Goal: Information Seeking & Learning: Compare options

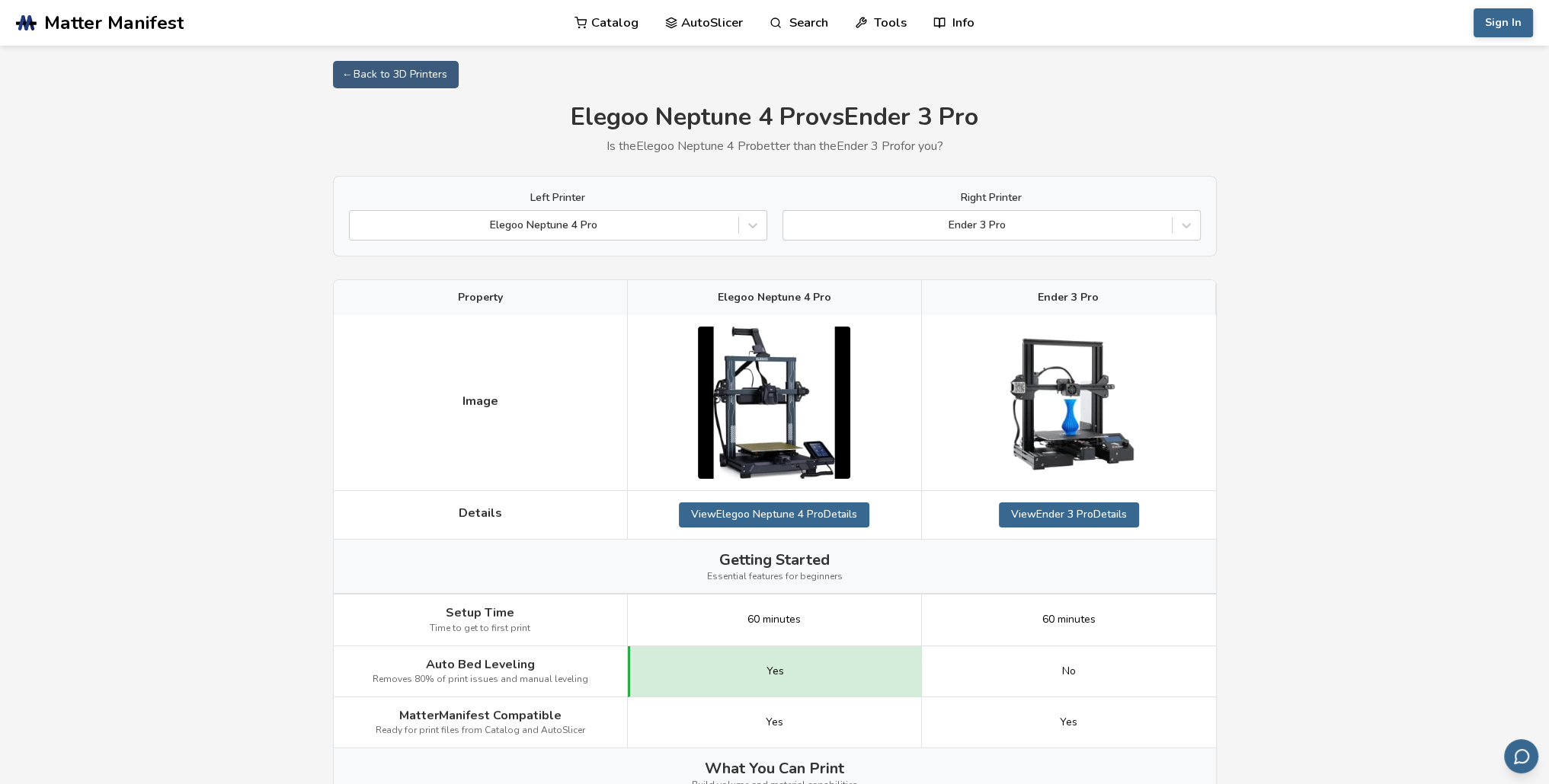
scroll to position [354, 0]
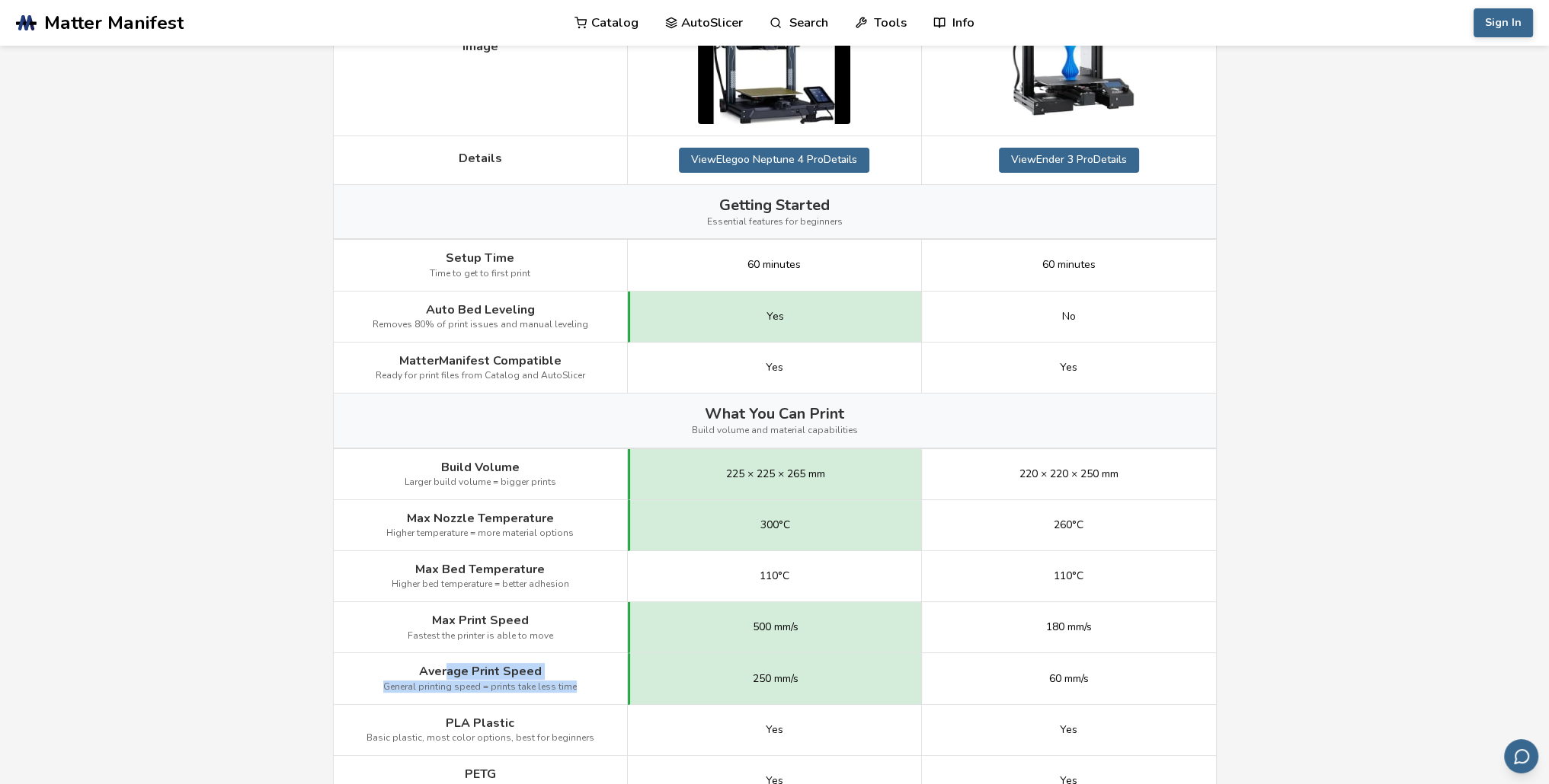
drag, startPoint x: 539, startPoint y: 677, endPoint x: 448, endPoint y: 662, distance: 92.2
click at [448, 662] on div "Average Print Speed General printing speed = prints take less time" at bounding box center [480, 679] width 294 height 51
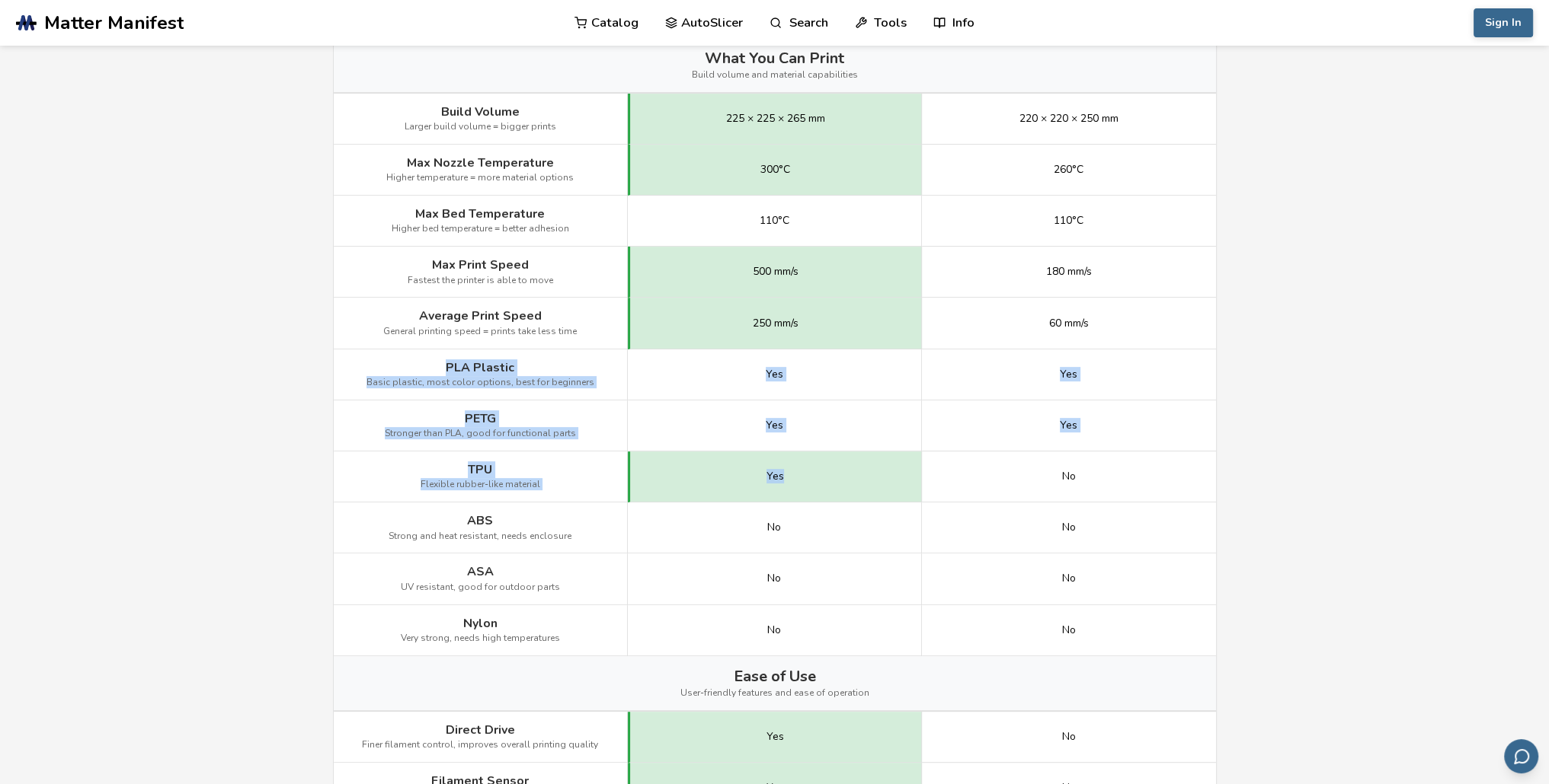
drag, startPoint x: 448, startPoint y: 358, endPoint x: 830, endPoint y: 491, distance: 404.5
click at [0, 0] on div "Image Details View Elegoo Neptune 4 Pro Details View Ender 3 Pro Details Gettin…" at bounding box center [0, 0] width 0 height 0
click at [830, 491] on div "Yes" at bounding box center [774, 476] width 294 height 51
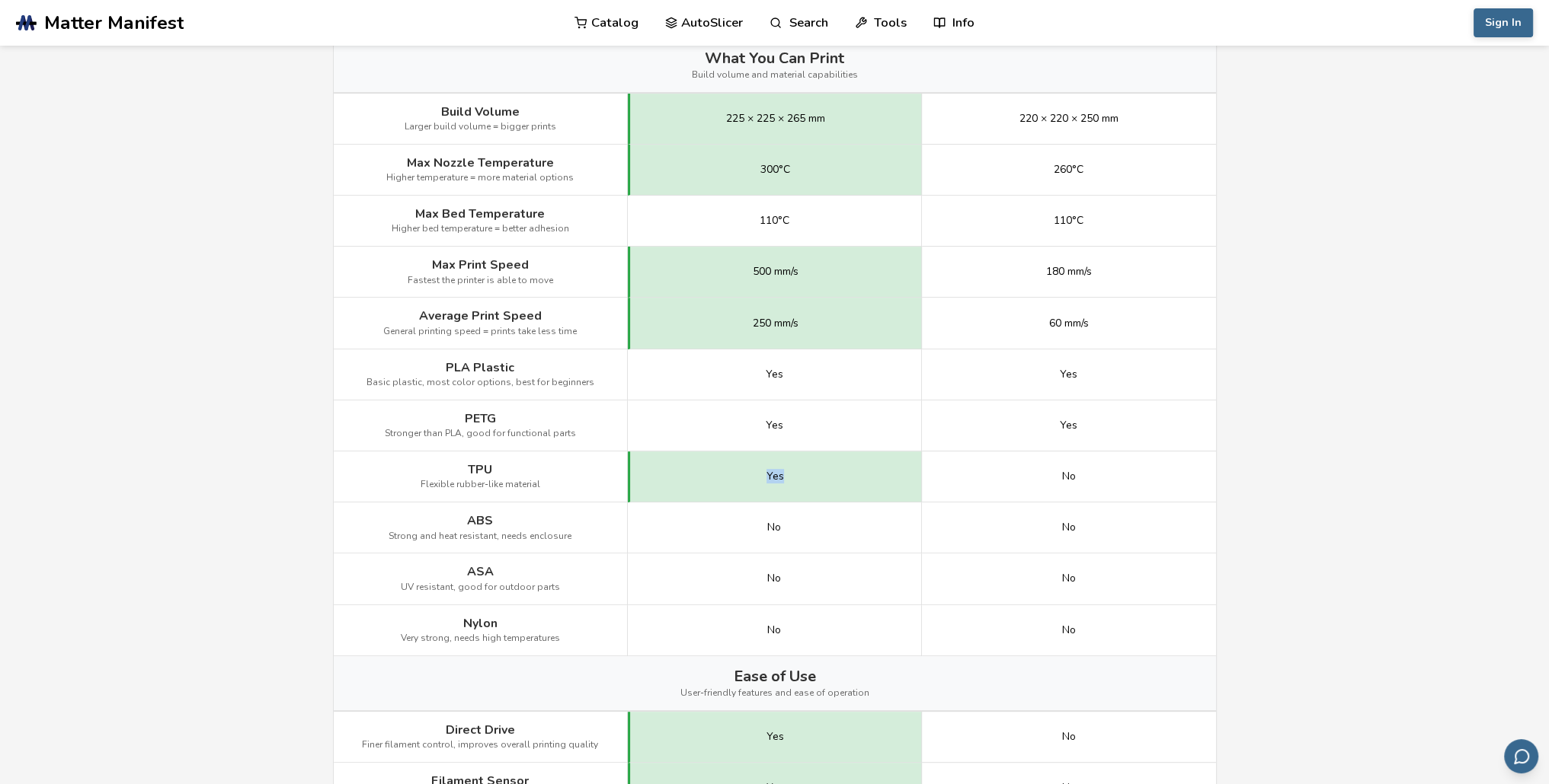
drag, startPoint x: 812, startPoint y: 479, endPoint x: 630, endPoint y: 484, distance: 182.1
click at [691, 475] on div "Yes" at bounding box center [774, 476] width 294 height 51
drag, startPoint x: 521, startPoint y: 484, endPoint x: 451, endPoint y: 555, distance: 99.7
click at [0, 0] on div "Image Details View Elegoo Neptune 4 Pro Details View Ender 3 Pro Details Gettin…" at bounding box center [0, 0] width 0 height 0
click at [449, 573] on div "ASA UV resistant, good for outdoor parts" at bounding box center [480, 579] width 294 height 51
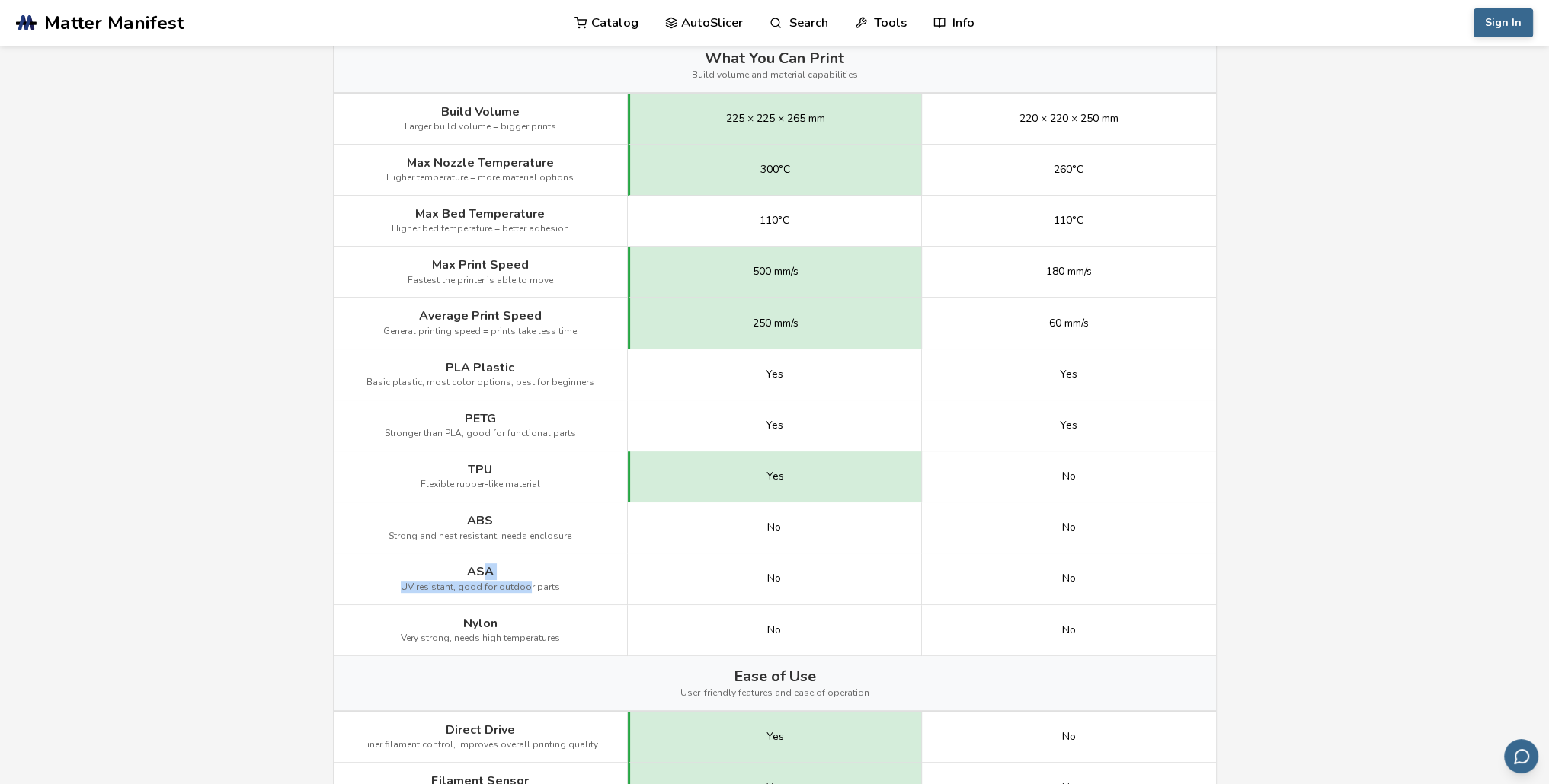
drag, startPoint x: 480, startPoint y: 560, endPoint x: 525, endPoint y: 585, distance: 51.5
click at [525, 585] on div "ASA UV resistant, good for outdoor parts" at bounding box center [480, 579] width 294 height 51
click at [525, 585] on span "UV resistant, good for outdoor parts" at bounding box center [480, 587] width 159 height 10
drag, startPoint x: 557, startPoint y: 586, endPoint x: 461, endPoint y: 571, distance: 97.2
click at [461, 571] on div "ASA UV resistant, good for outdoor parts" at bounding box center [480, 579] width 294 height 51
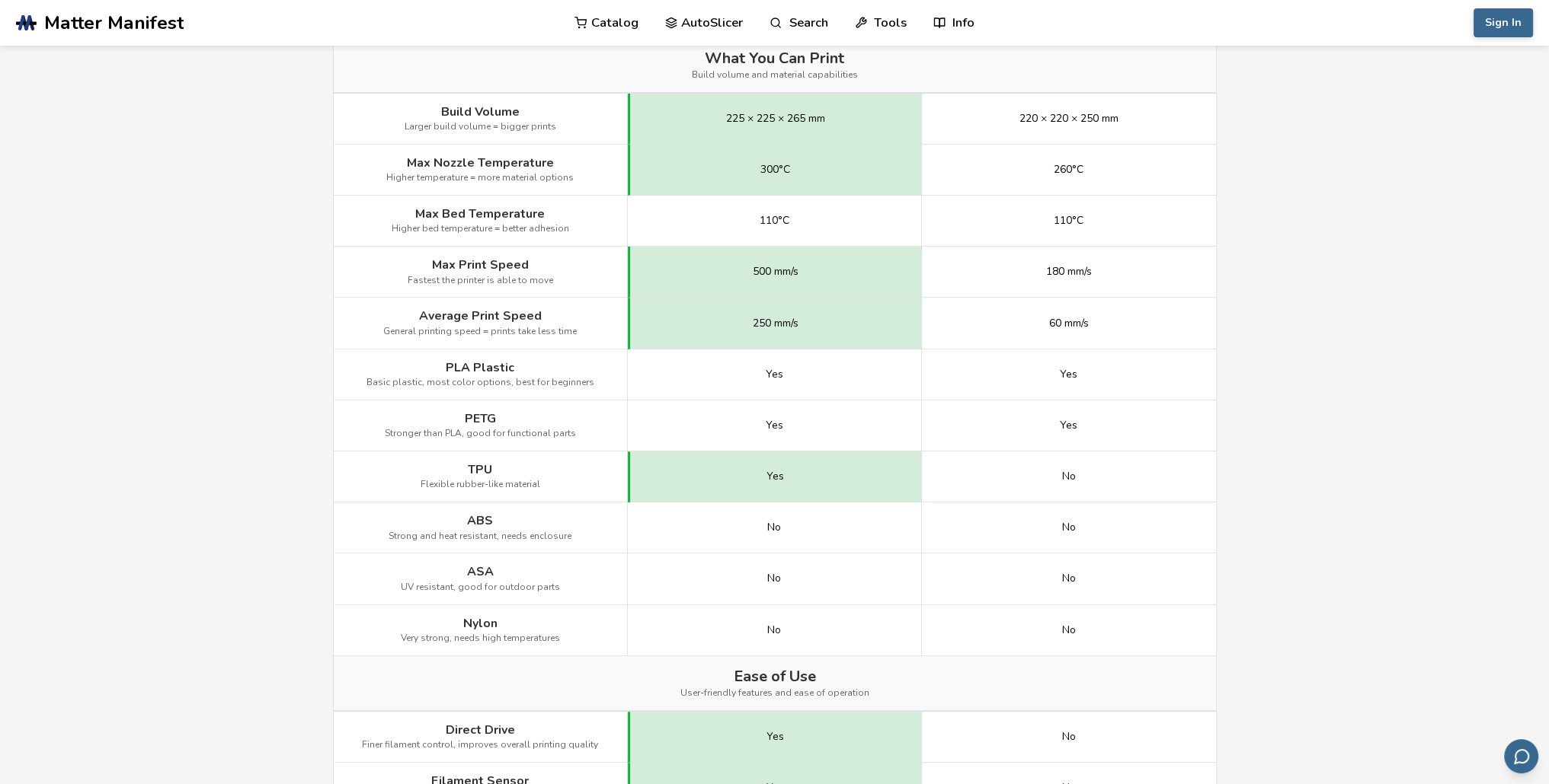
click at [869, 584] on div "No" at bounding box center [774, 579] width 294 height 51
drag, startPoint x: 828, startPoint y: 584, endPoint x: 726, endPoint y: 568, distance: 103.2
click at [727, 569] on div "No" at bounding box center [774, 579] width 294 height 51
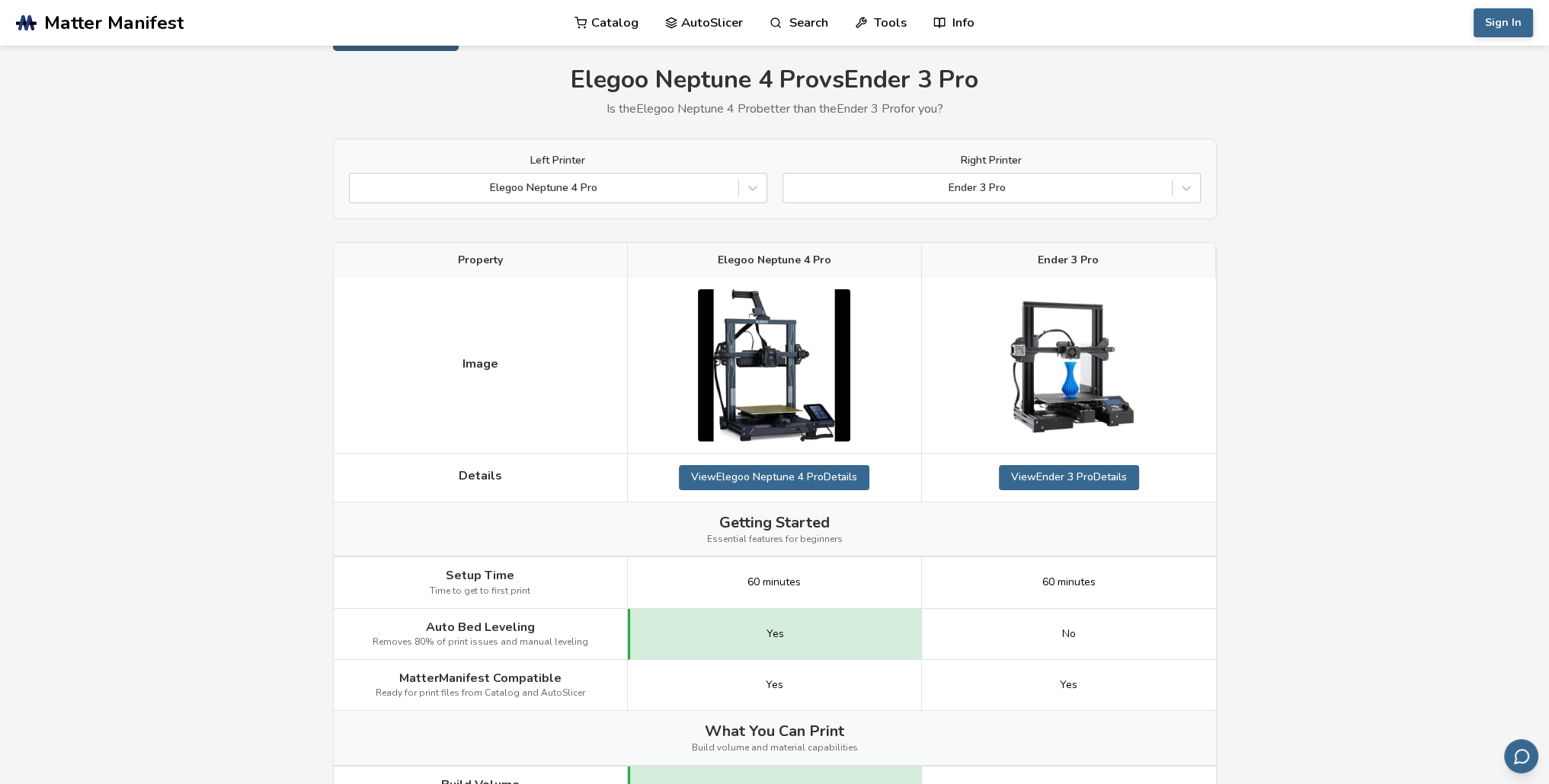
scroll to position [0, 0]
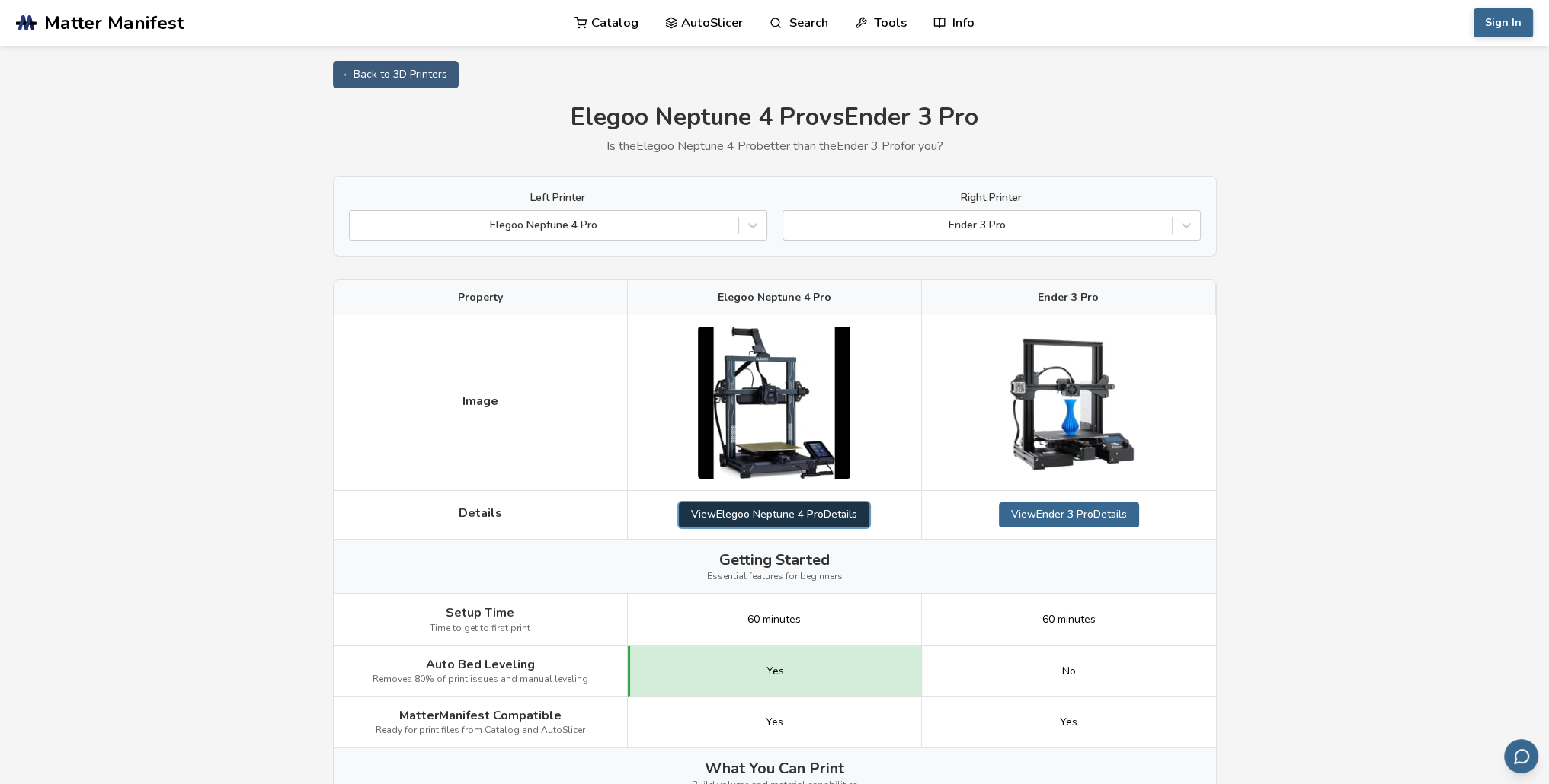
click at [804, 518] on link "View Elegoo Neptune 4 Pro Details" at bounding box center [773, 515] width 190 height 24
